Goal: Task Accomplishment & Management: Manage account settings

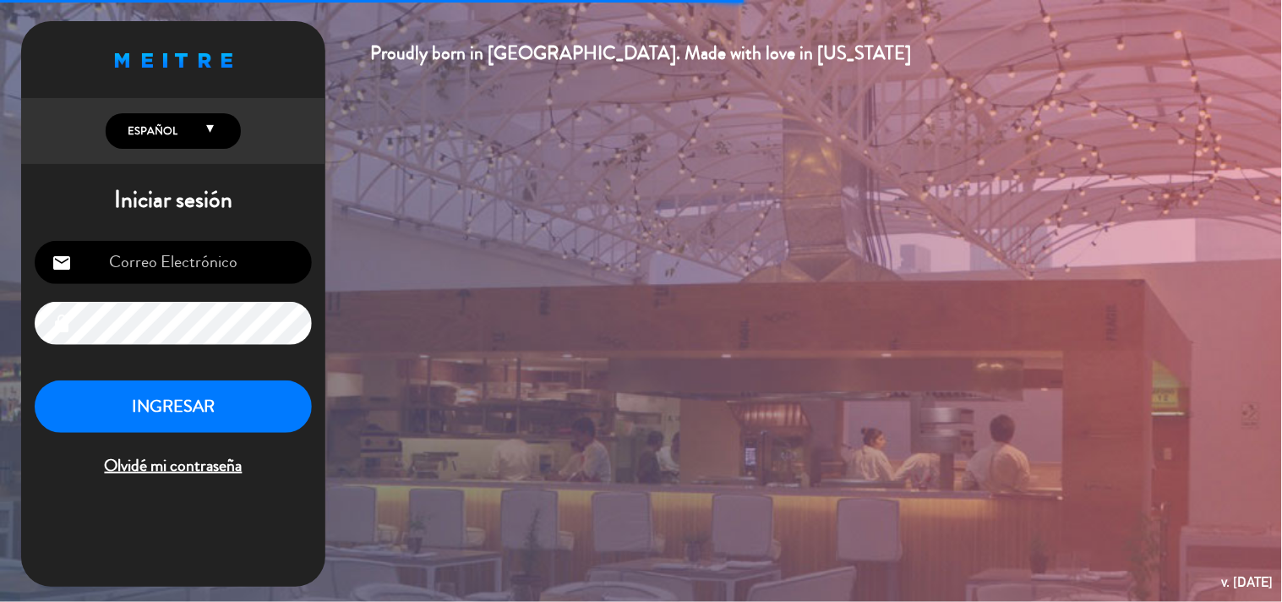
type input "[EMAIL_ADDRESS][DOMAIN_NAME]"
click at [174, 399] on button "INGRESAR" at bounding box center [173, 406] width 277 height 53
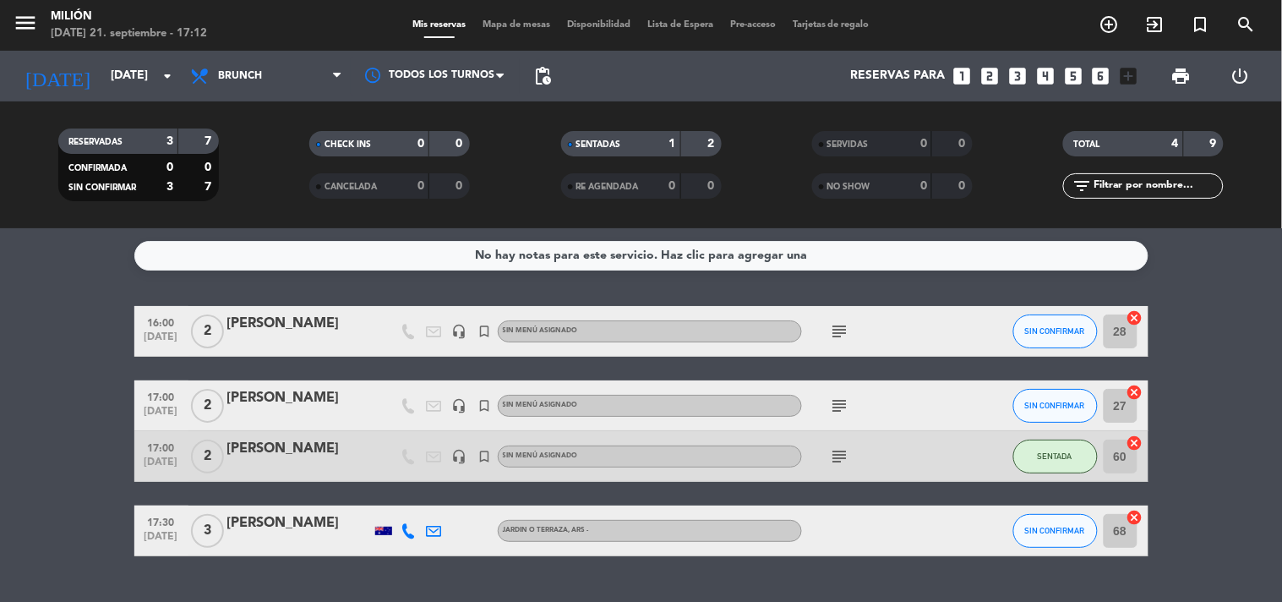
click at [846, 409] on icon "subject" at bounding box center [840, 405] width 20 height 20
click at [839, 462] on icon "subject" at bounding box center [840, 456] width 20 height 20
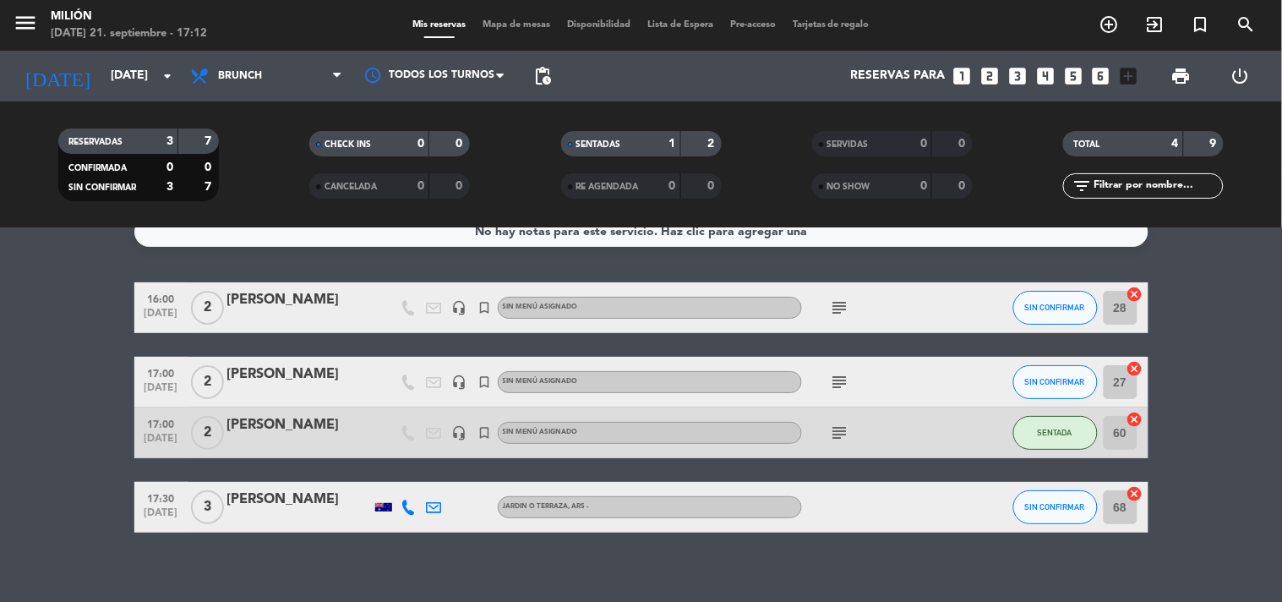
scroll to position [38, 0]
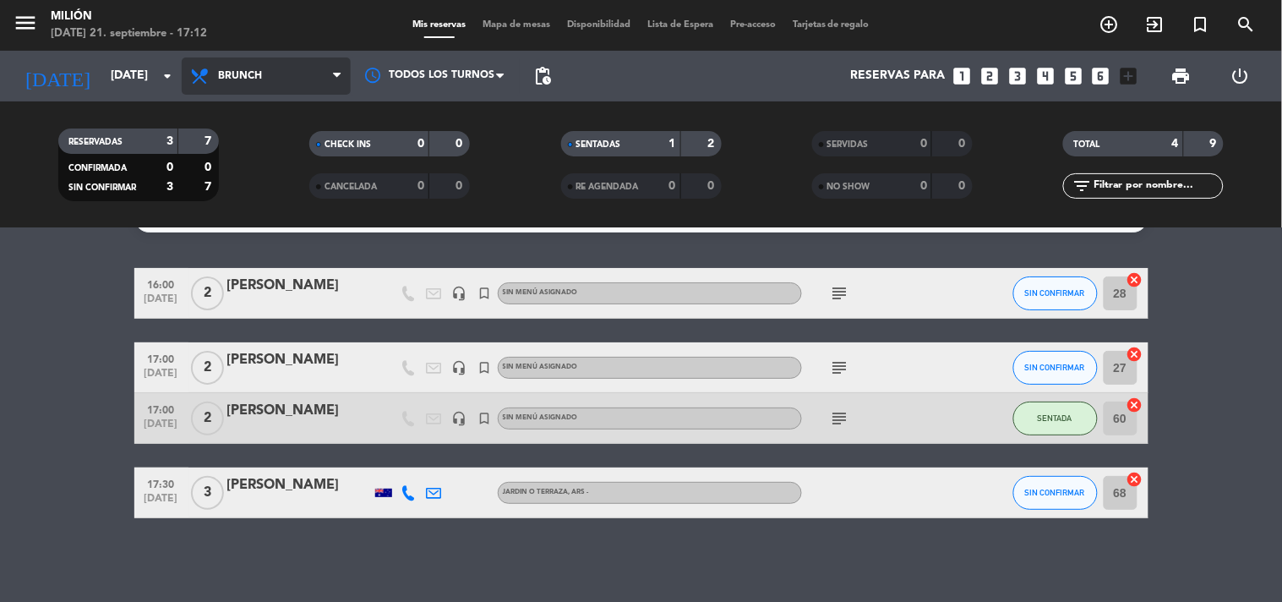
click at [296, 61] on span "Brunch" at bounding box center [266, 75] width 169 height 37
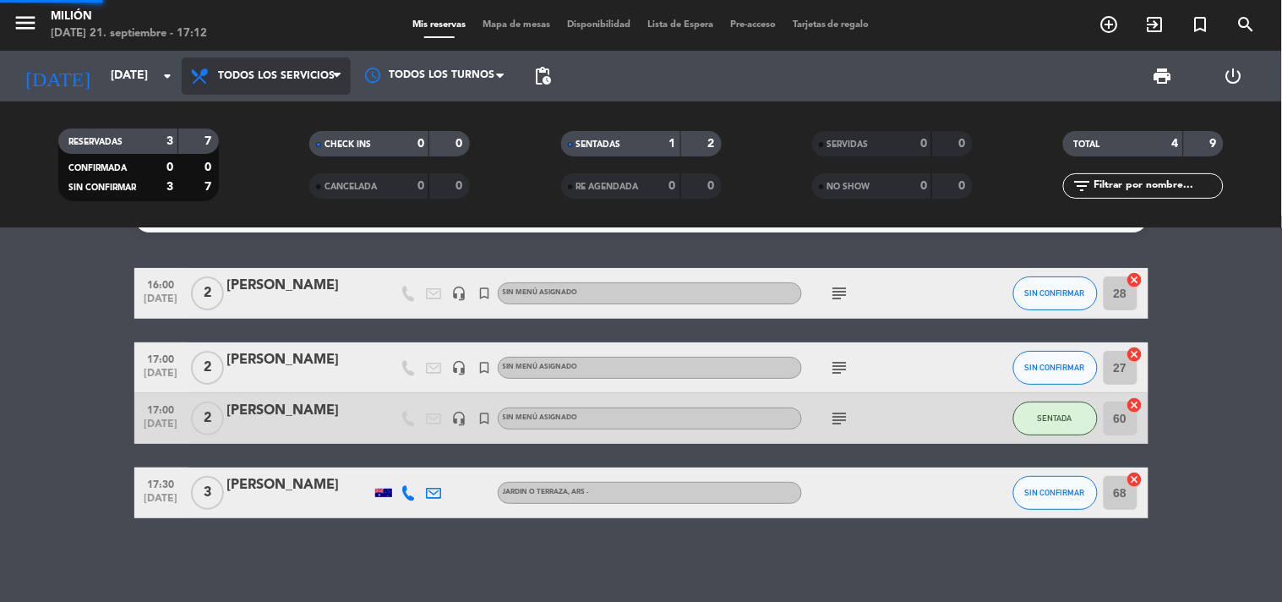
click at [296, 100] on div "Todos los servicios Desayuno Brunch Almuerzo Cena Todos los servicios Todos los…" at bounding box center [266, 76] width 169 height 51
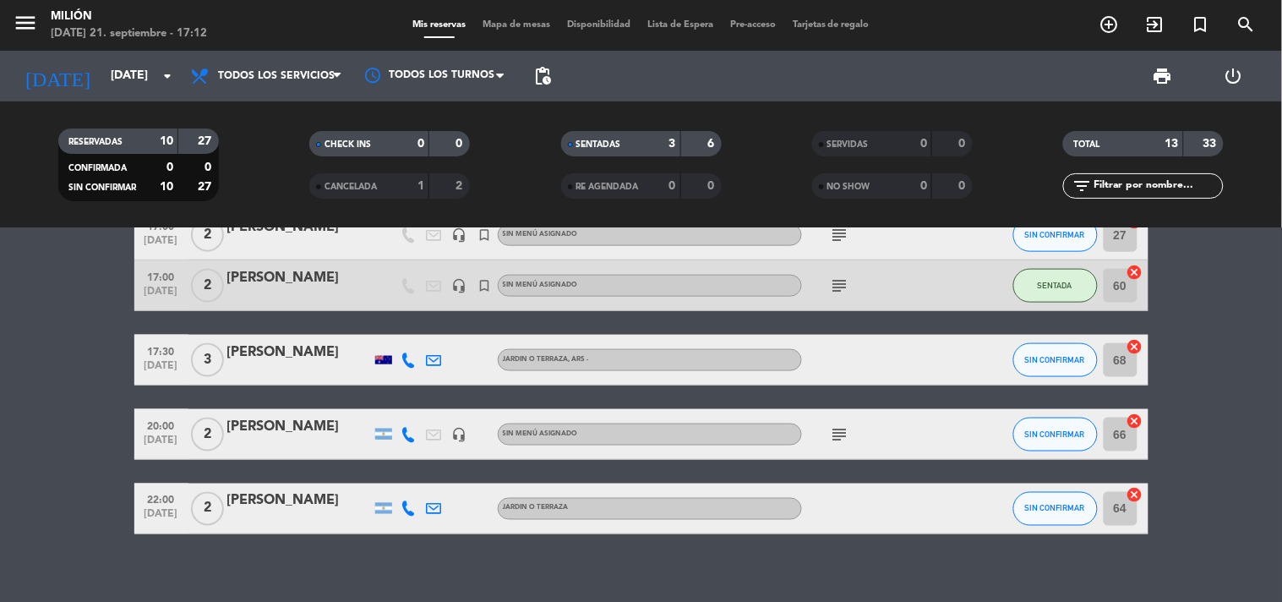
scroll to position [594, 0]
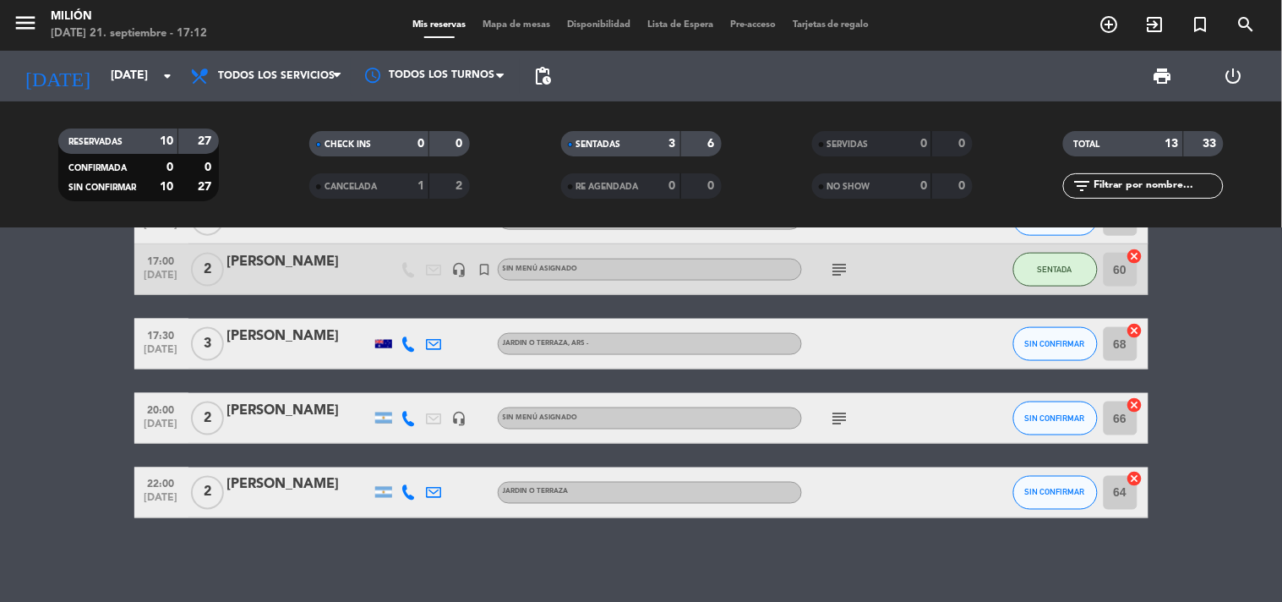
click at [843, 412] on icon "subject" at bounding box center [840, 418] width 20 height 20
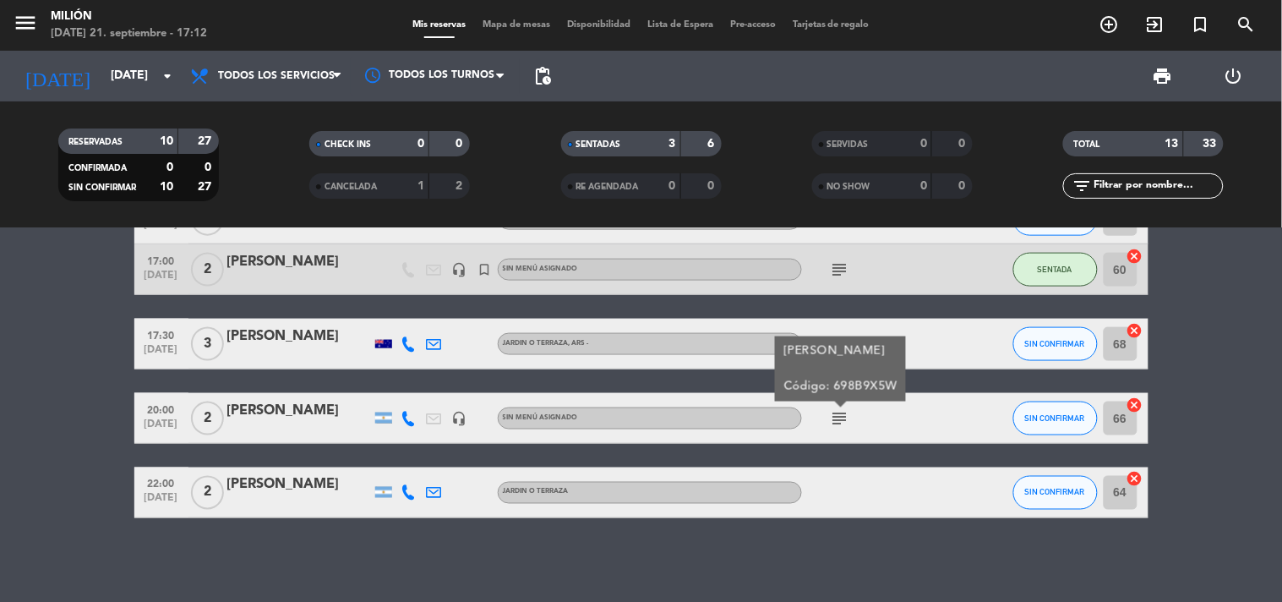
click at [842, 414] on icon "subject" at bounding box center [840, 418] width 20 height 20
